Goal: Task Accomplishment & Management: Use online tool/utility

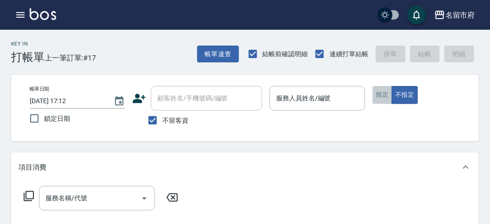
click at [384, 96] on button "指定" at bounding box center [383, 95] width 20 height 18
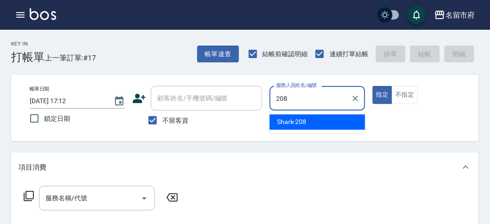
click at [317, 123] on div "Shark -208" at bounding box center [318, 121] width 96 height 15
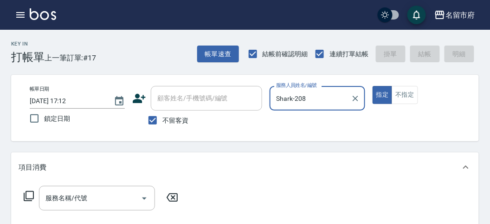
type input "Shark-208"
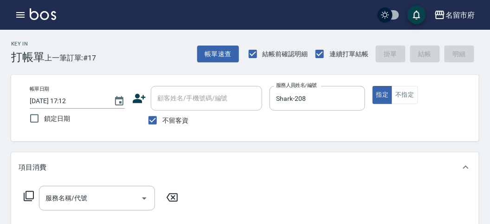
click at [29, 195] on icon at bounding box center [28, 195] width 11 height 11
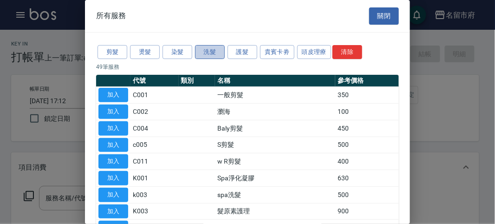
click at [207, 50] on button "洗髮" at bounding box center [210, 52] width 30 height 14
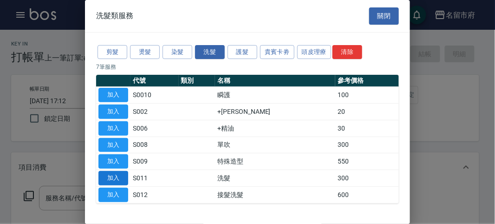
click at [119, 172] on button "加入" at bounding box center [113, 178] width 30 height 14
type input "洗髮(S011)"
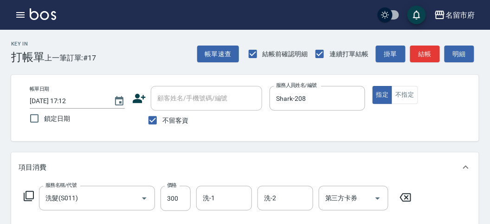
click at [28, 194] on icon at bounding box center [28, 195] width 11 height 11
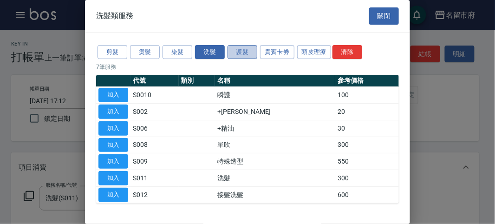
click at [240, 51] on button "護髮" at bounding box center [242, 52] width 30 height 14
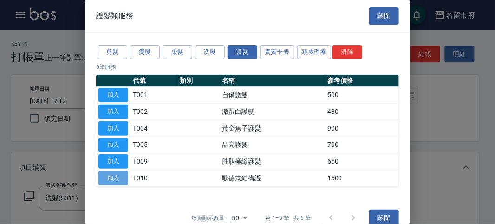
click at [121, 177] on button "加入" at bounding box center [113, 178] width 30 height 14
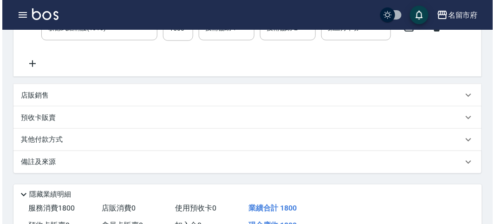
scroll to position [308, 0]
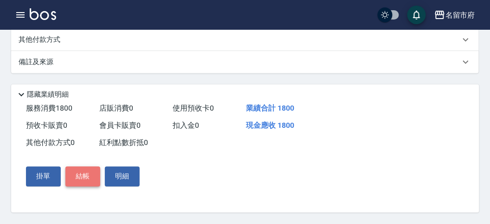
click at [86, 181] on button "結帳" at bounding box center [82, 176] width 35 height 19
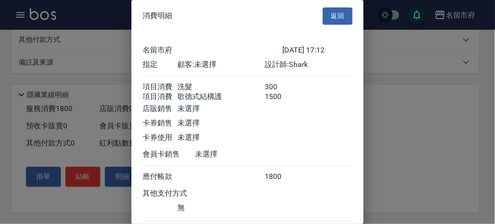
scroll to position [62, 0]
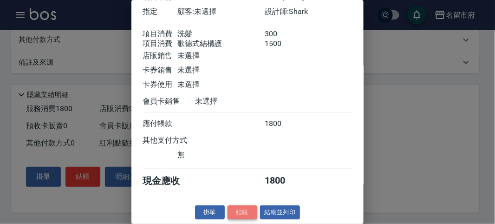
click at [239, 208] on button "結帳" at bounding box center [242, 212] width 30 height 14
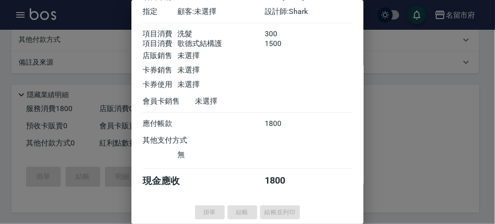
type input "[DATE] 18:13"
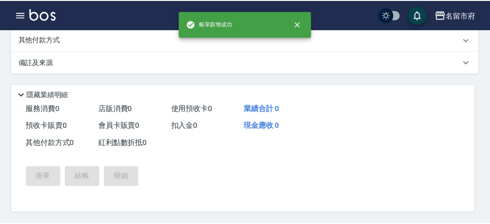
scroll to position [0, 0]
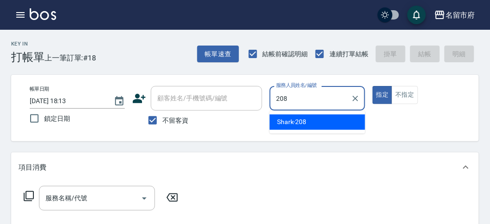
click at [314, 117] on div "Shark -208" at bounding box center [318, 121] width 96 height 15
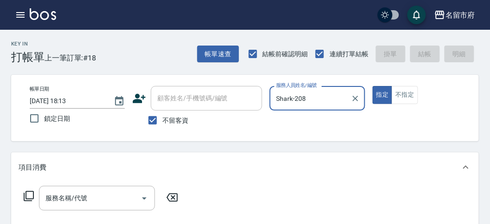
type input "Shark-208"
click at [25, 197] on icon at bounding box center [28, 195] width 11 height 11
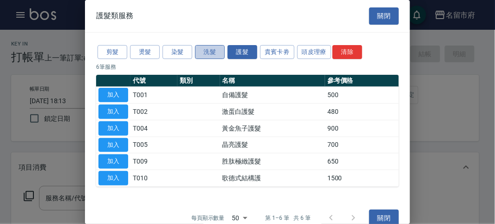
click at [209, 51] on button "洗髮" at bounding box center [210, 52] width 30 height 14
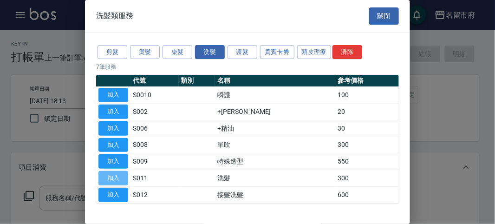
click at [110, 173] on button "加入" at bounding box center [113, 178] width 30 height 14
type input "洗髮(S011)"
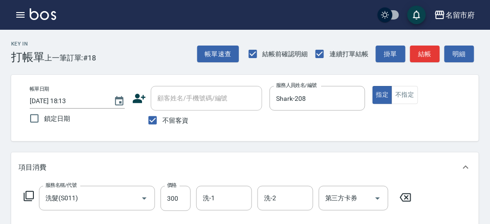
click at [30, 193] on icon at bounding box center [28, 195] width 11 height 11
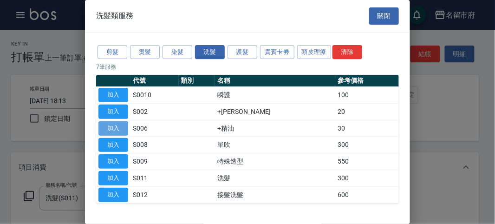
drag, startPoint x: 114, startPoint y: 122, endPoint x: 108, endPoint y: 131, distance: 11.1
click at [114, 122] on button "加入" at bounding box center [113, 128] width 30 height 14
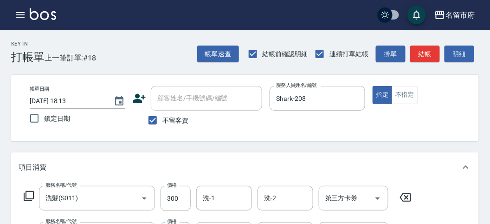
click at [29, 196] on icon at bounding box center [28, 195] width 11 height 11
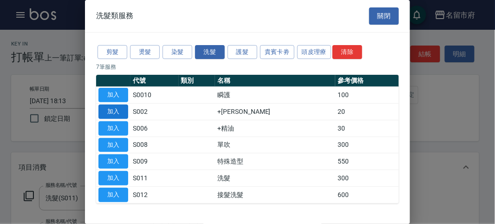
click at [112, 108] on button "加入" at bounding box center [113, 111] width 30 height 14
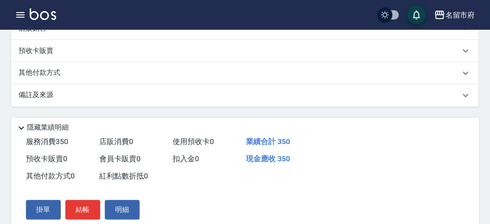
scroll to position [103, 0]
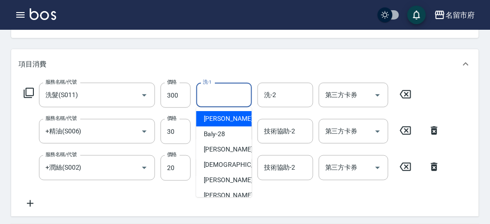
click at [217, 93] on input "洗-1" at bounding box center [223, 95] width 47 height 16
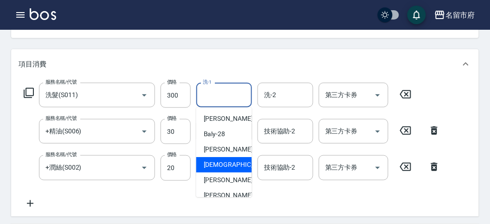
click at [226, 165] on span "聖德 -203" at bounding box center [244, 165] width 80 height 10
type input "聖德-203"
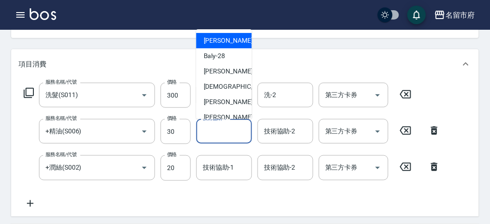
click at [230, 127] on input "技術協助-1" at bounding box center [223, 131] width 47 height 16
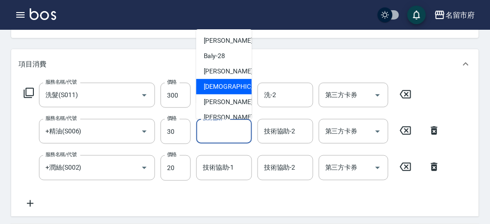
click at [225, 91] on span "聖德 -203" at bounding box center [244, 87] width 80 height 10
type input "聖德-203"
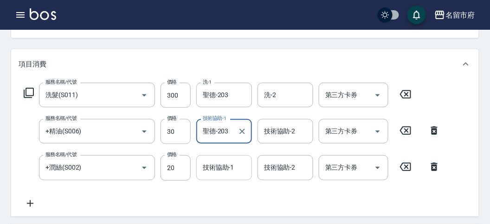
click at [212, 168] on input "技術協助-1" at bounding box center [223, 167] width 47 height 16
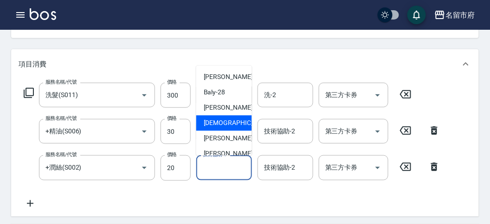
click at [219, 122] on span "聖德 -203" at bounding box center [244, 123] width 80 height 10
type input "聖德-203"
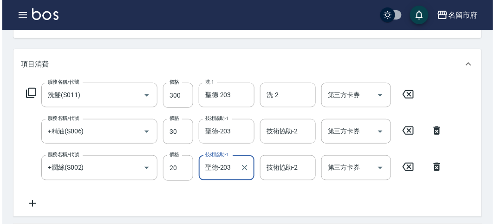
scroll to position [344, 0]
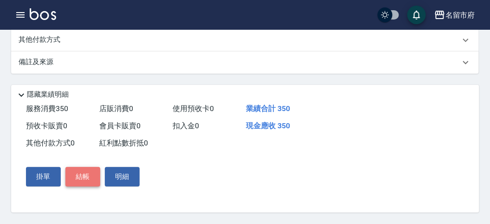
click at [82, 174] on button "結帳" at bounding box center [82, 176] width 35 height 19
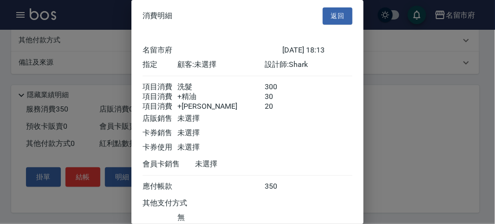
scroll to position [72, 0]
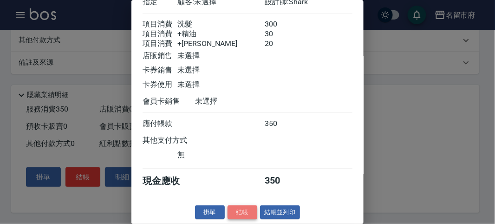
click at [244, 211] on button "結帳" at bounding box center [242, 212] width 30 height 14
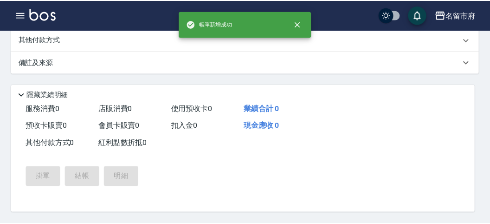
scroll to position [0, 0]
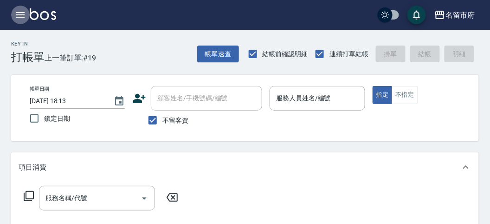
click at [24, 10] on icon "button" at bounding box center [20, 14] width 11 height 11
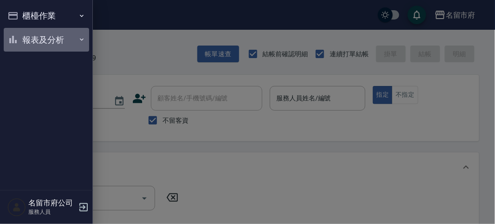
click at [43, 42] on button "報表及分析" at bounding box center [46, 40] width 85 height 24
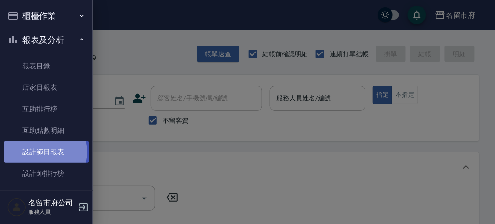
click at [45, 152] on link "設計師日報表" at bounding box center [46, 151] width 85 height 21
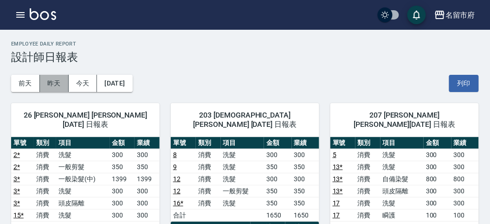
click at [52, 83] on button "昨天" at bounding box center [54, 83] width 29 height 17
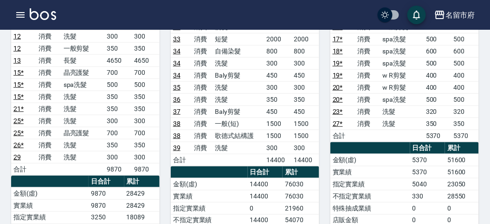
scroll to position [103, 0]
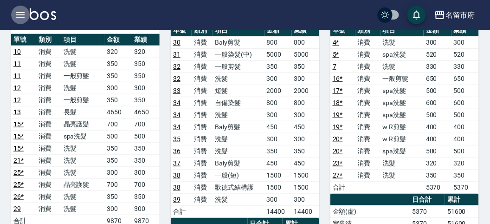
click at [23, 14] on icon "button" at bounding box center [20, 15] width 8 height 6
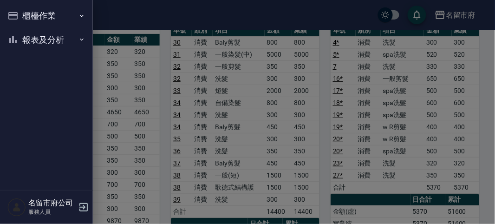
click at [74, 74] on nav "櫃檯作業 打帳單 帳單列表 現金收支登錄 高階收支登錄 材料自購登錄 每日結帳 報表及分析 報表目錄 店家日報表 互助排行榜 互助點數明細 設計師日報表 設計…" at bounding box center [46, 95] width 93 height 190
click at [110, 19] on div at bounding box center [247, 112] width 495 height 224
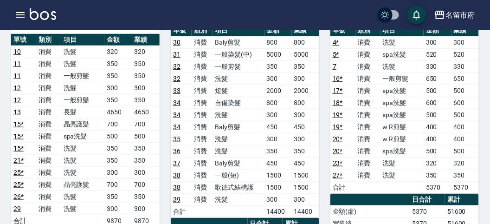
scroll to position [0, 0]
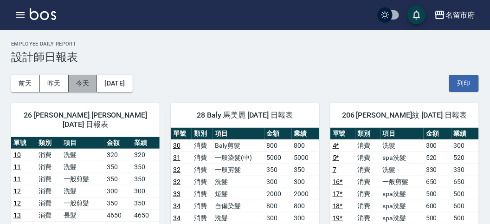
click at [69, 80] on button "今天" at bounding box center [83, 83] width 29 height 17
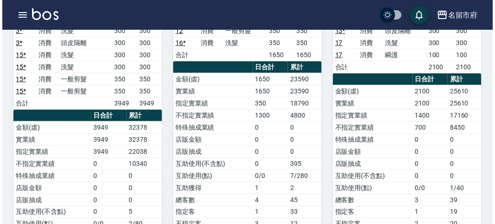
scroll to position [263, 0]
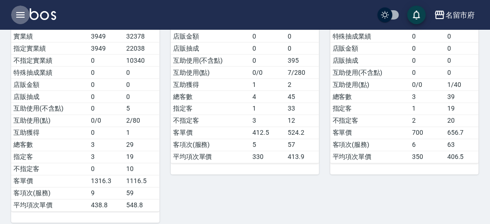
click at [24, 13] on icon "button" at bounding box center [20, 15] width 8 height 6
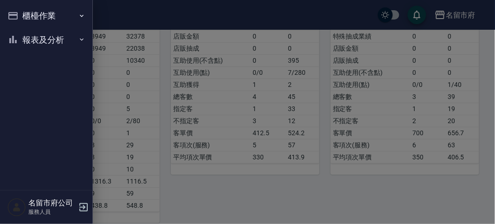
click at [36, 14] on button "櫃檯作業" at bounding box center [46, 16] width 85 height 24
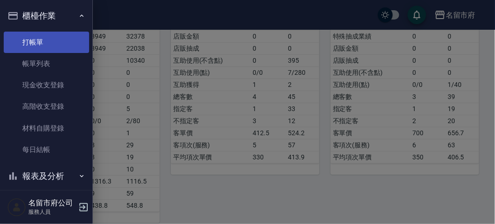
click at [41, 34] on link "打帳單" at bounding box center [46, 42] width 85 height 21
